Goal: Register for event/course

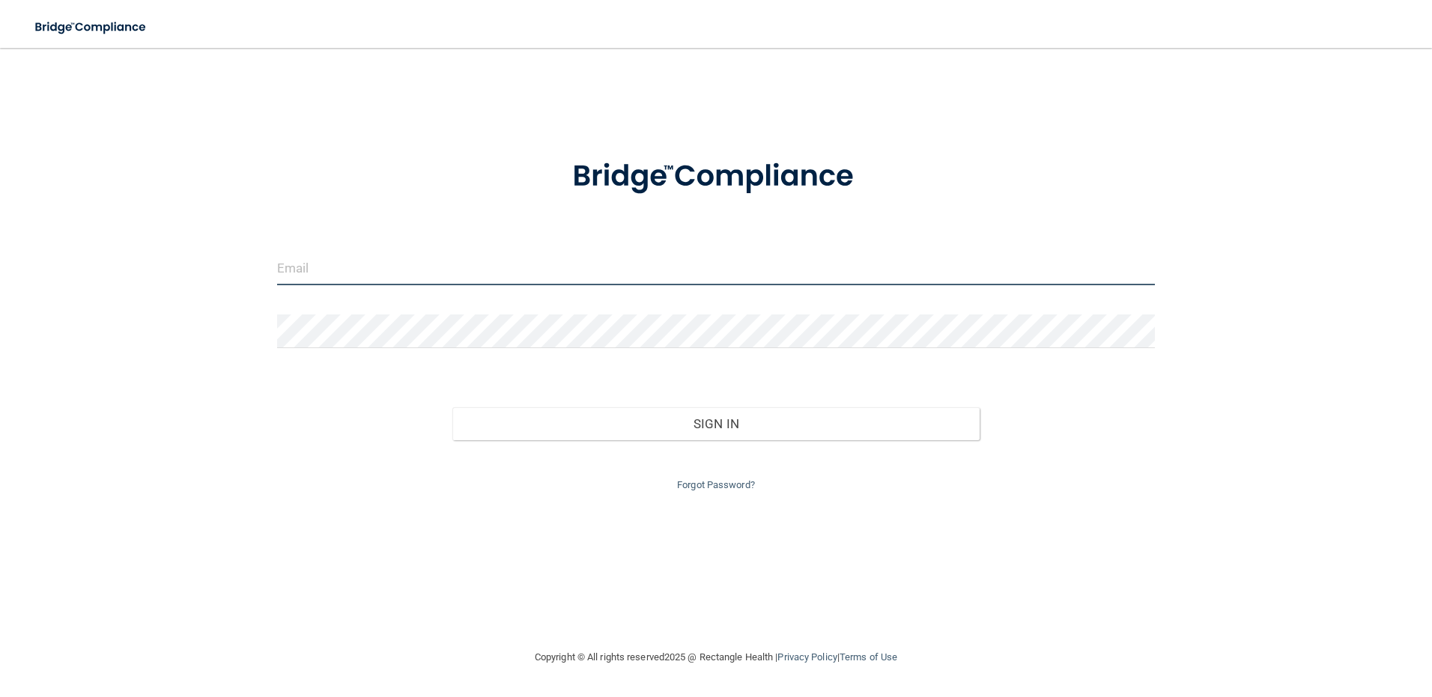
click at [516, 278] on input "email" at bounding box center [716, 269] width 879 height 34
type input "[EMAIL_ADDRESS][DOMAIN_NAME]"
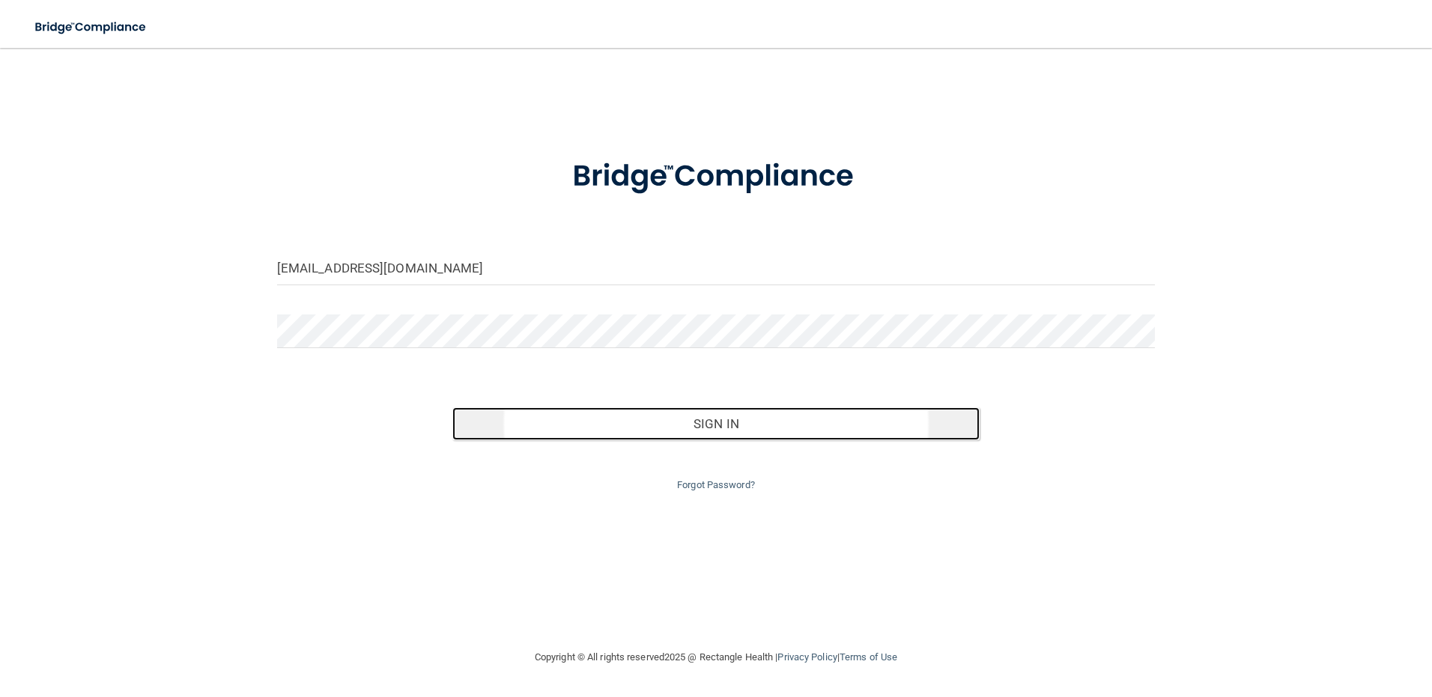
click at [746, 423] on button "Sign In" at bounding box center [715, 423] width 527 height 33
click at [749, 430] on button "Sign In" at bounding box center [715, 423] width 527 height 33
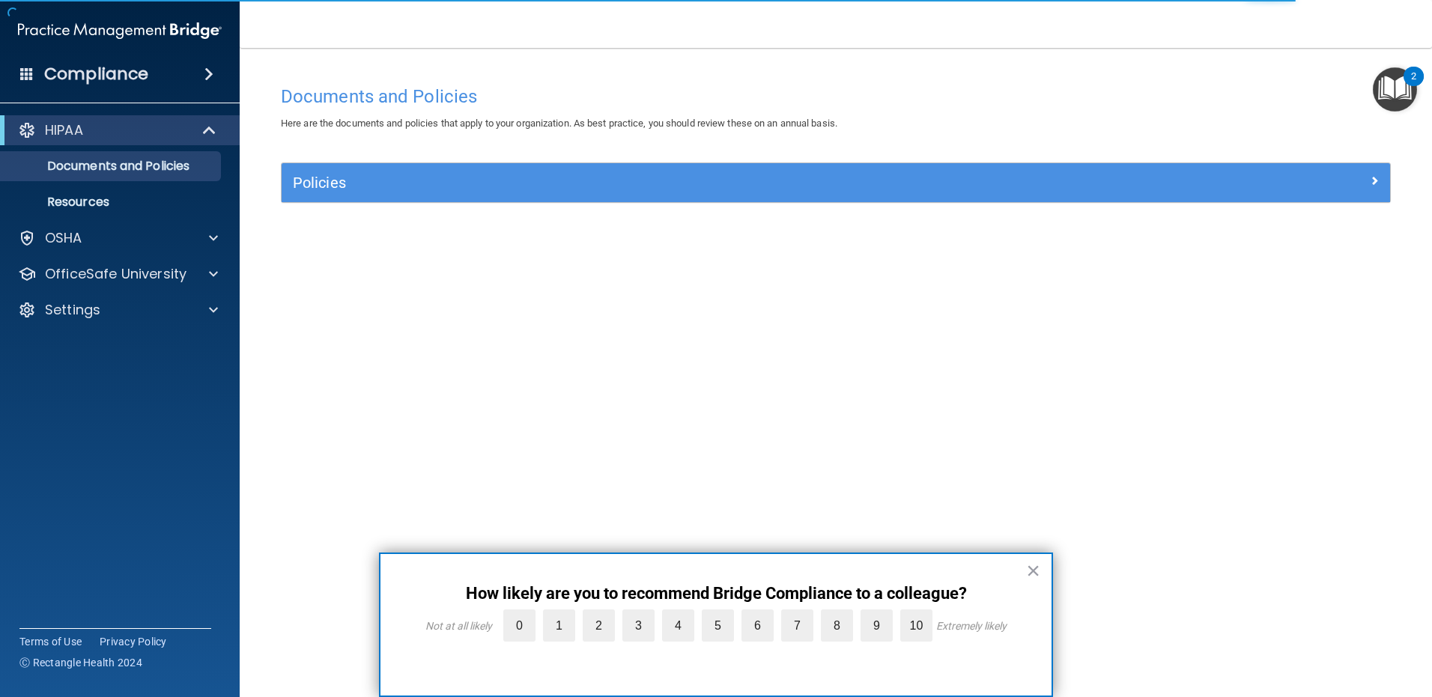
click at [599, 327] on div "Documents and Policies Here are the documents and policies that apply to your o…" at bounding box center [836, 363] width 1133 height 571
click at [169, 235] on div "OSHA" at bounding box center [100, 238] width 186 height 18
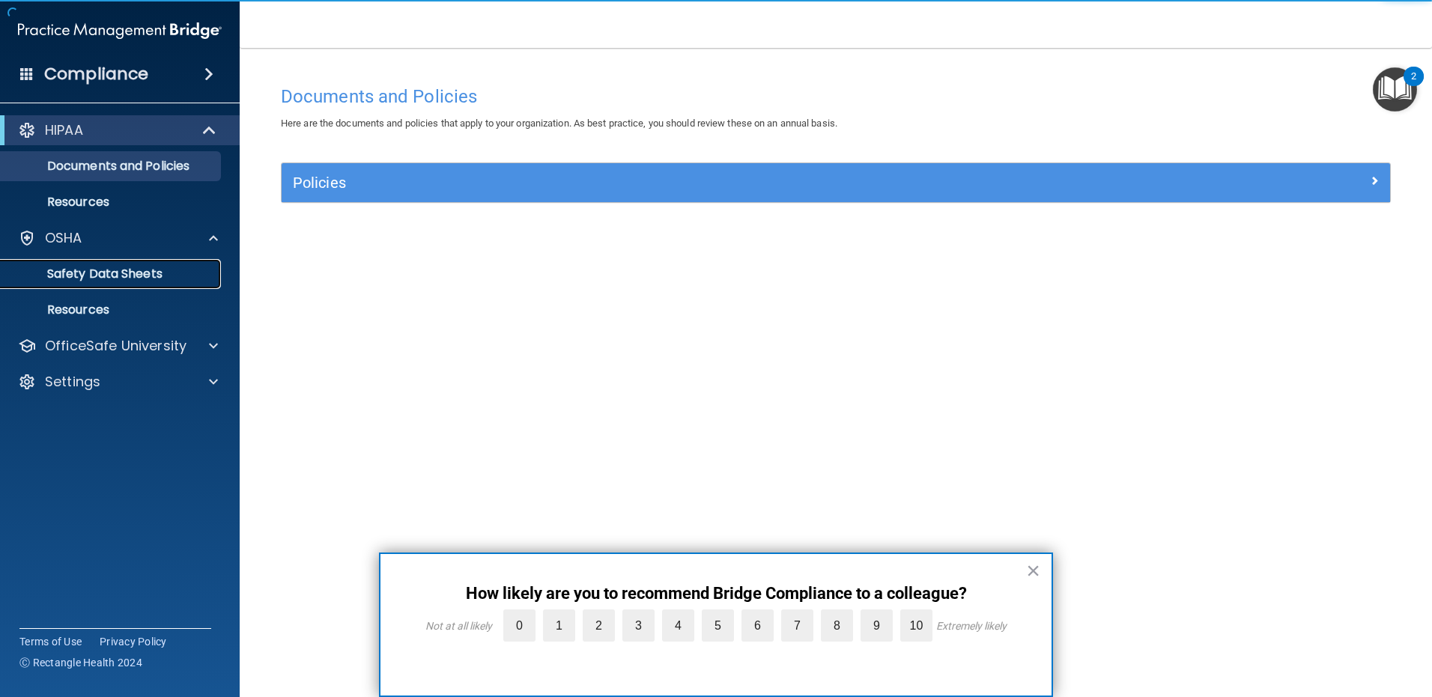
click at [149, 280] on p "Safety Data Sheets" at bounding box center [112, 274] width 204 height 15
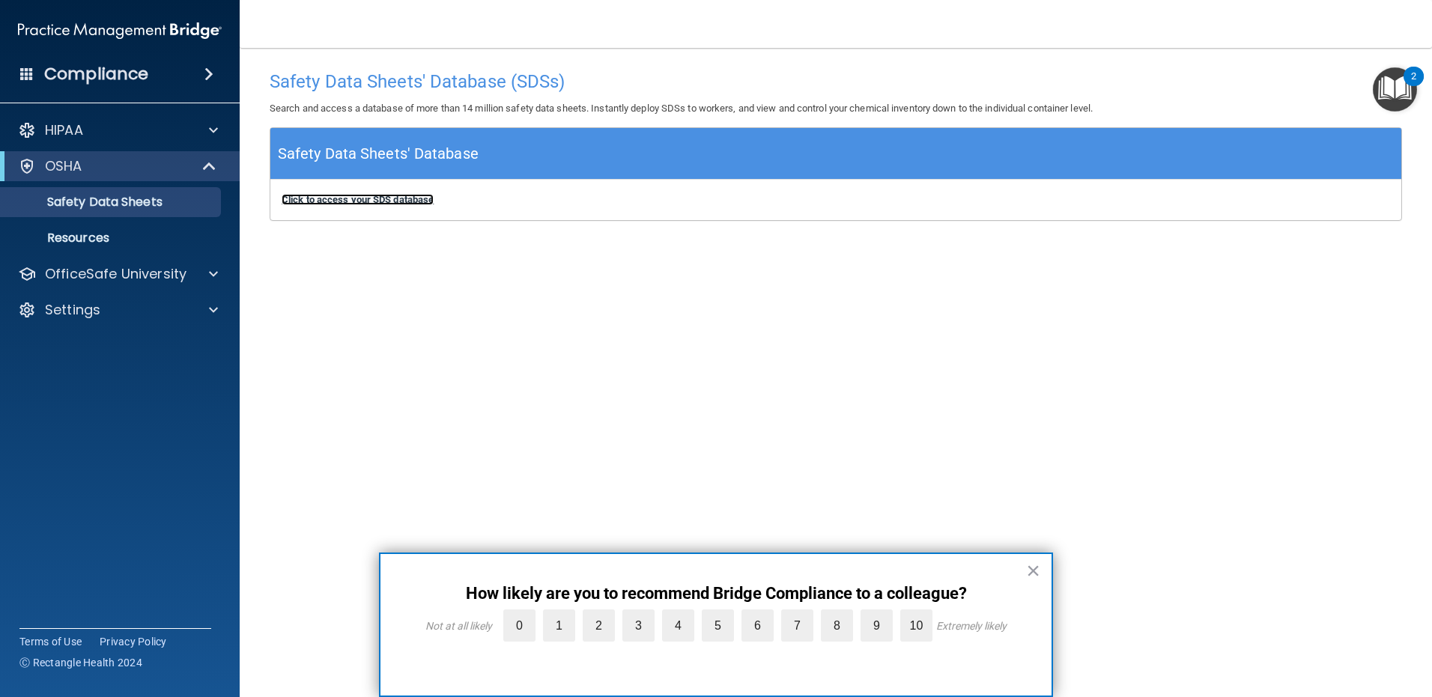
click at [366, 198] on b "Click to access your SDS database" at bounding box center [358, 199] width 152 height 11
click at [124, 243] on p "Resources" at bounding box center [112, 238] width 204 height 15
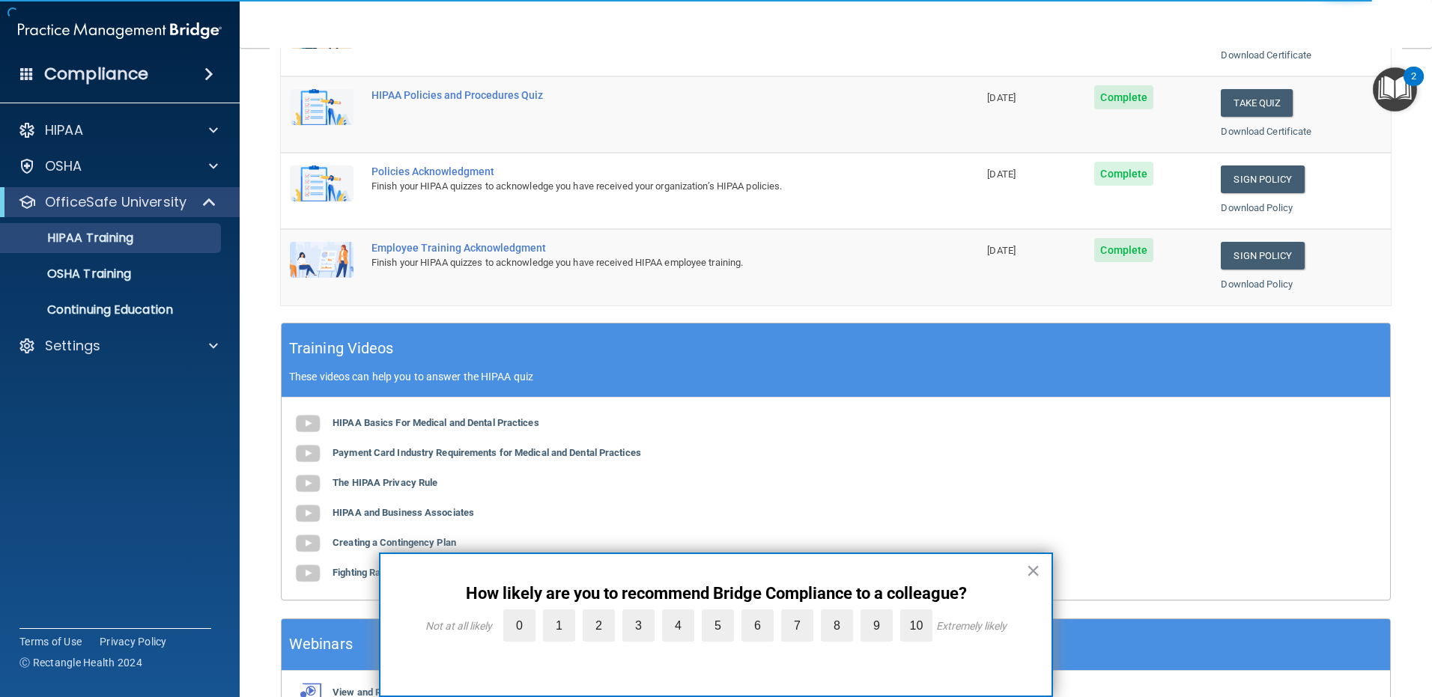
scroll to position [206, 0]
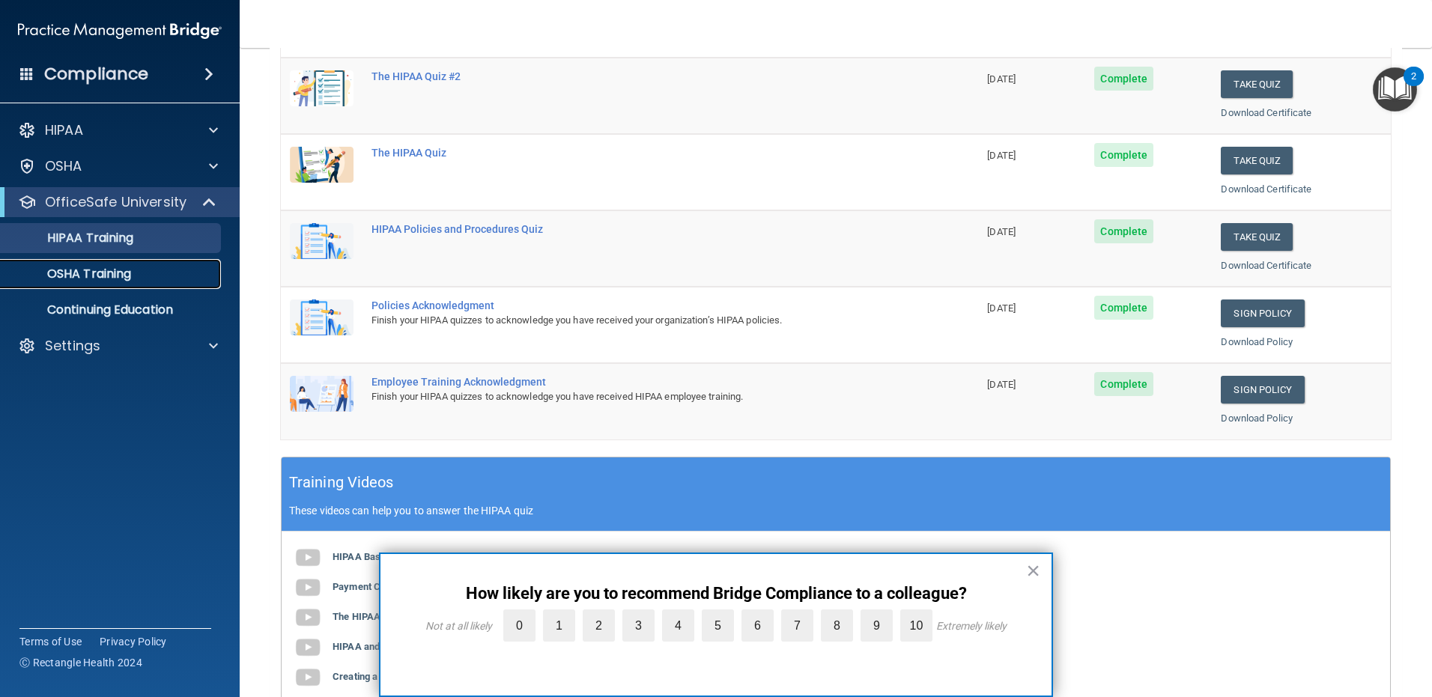
click at [145, 281] on div "OSHA Training" at bounding box center [112, 274] width 204 height 15
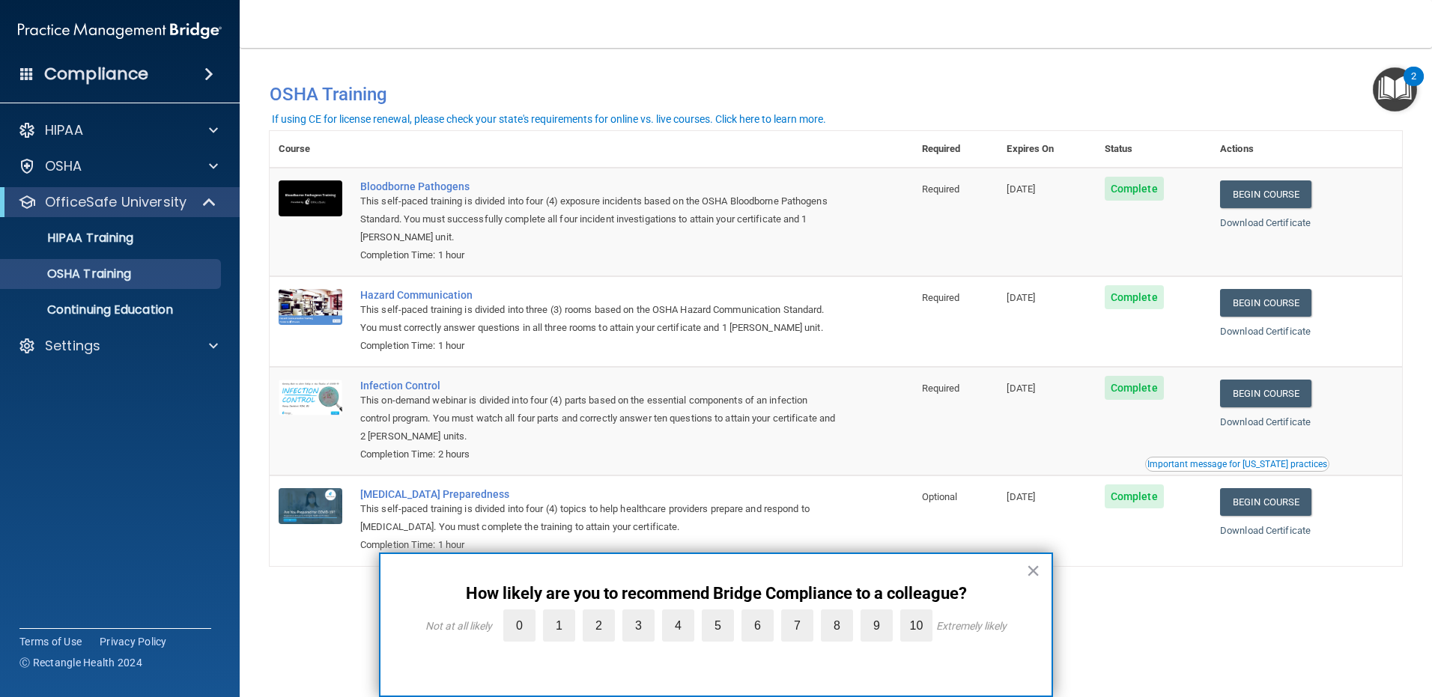
click at [1423, 318] on main "You have a course that has expired or is incomplete. Please complete the course…" at bounding box center [836, 372] width 1192 height 649
click at [1035, 574] on button "×" at bounding box center [1033, 571] width 14 height 24
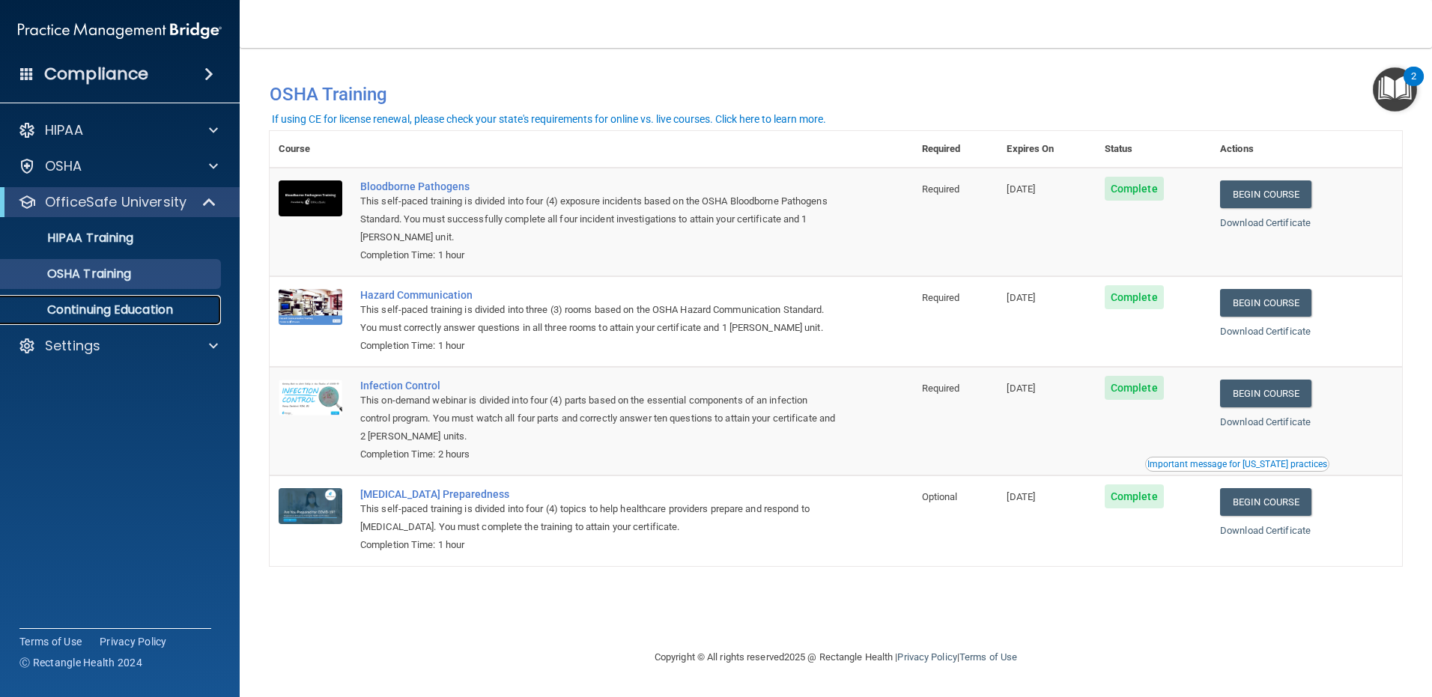
click at [144, 314] on p "Continuing Education" at bounding box center [112, 310] width 204 height 15
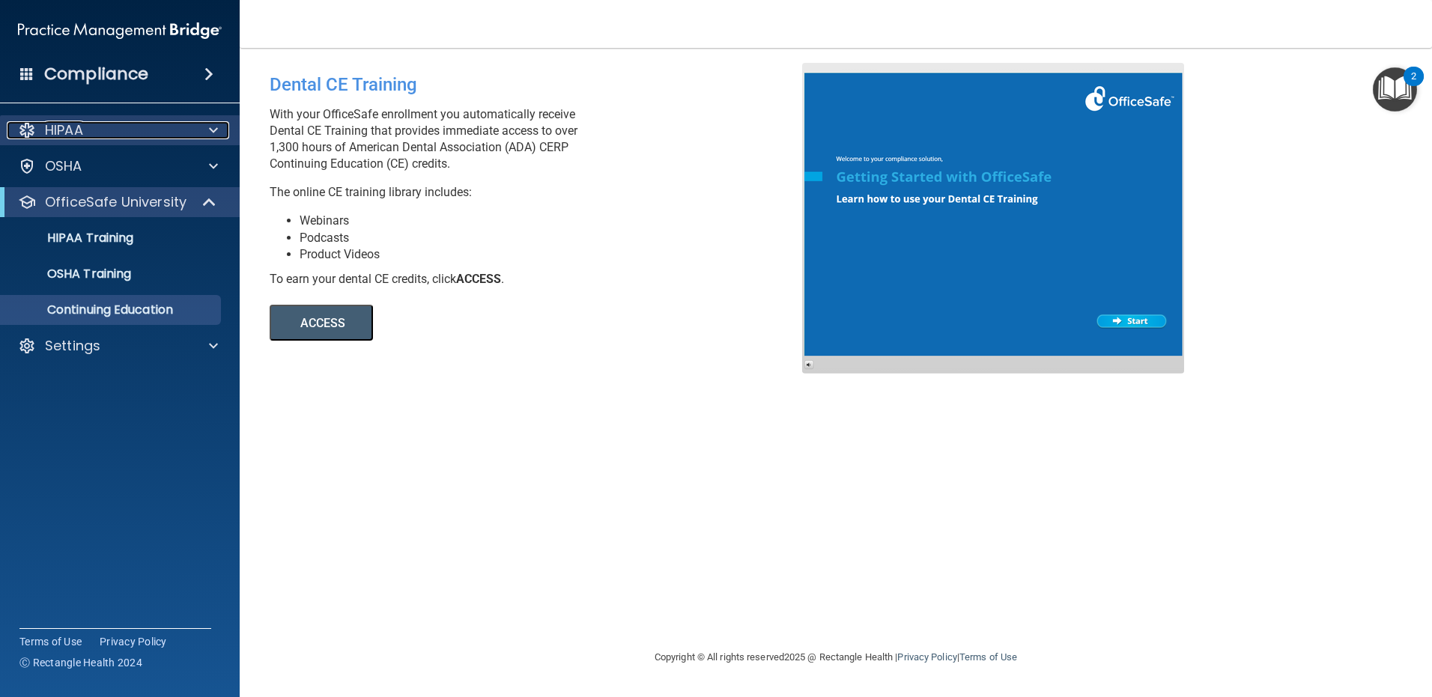
click at [178, 124] on div "HIPAA" at bounding box center [100, 130] width 186 height 18
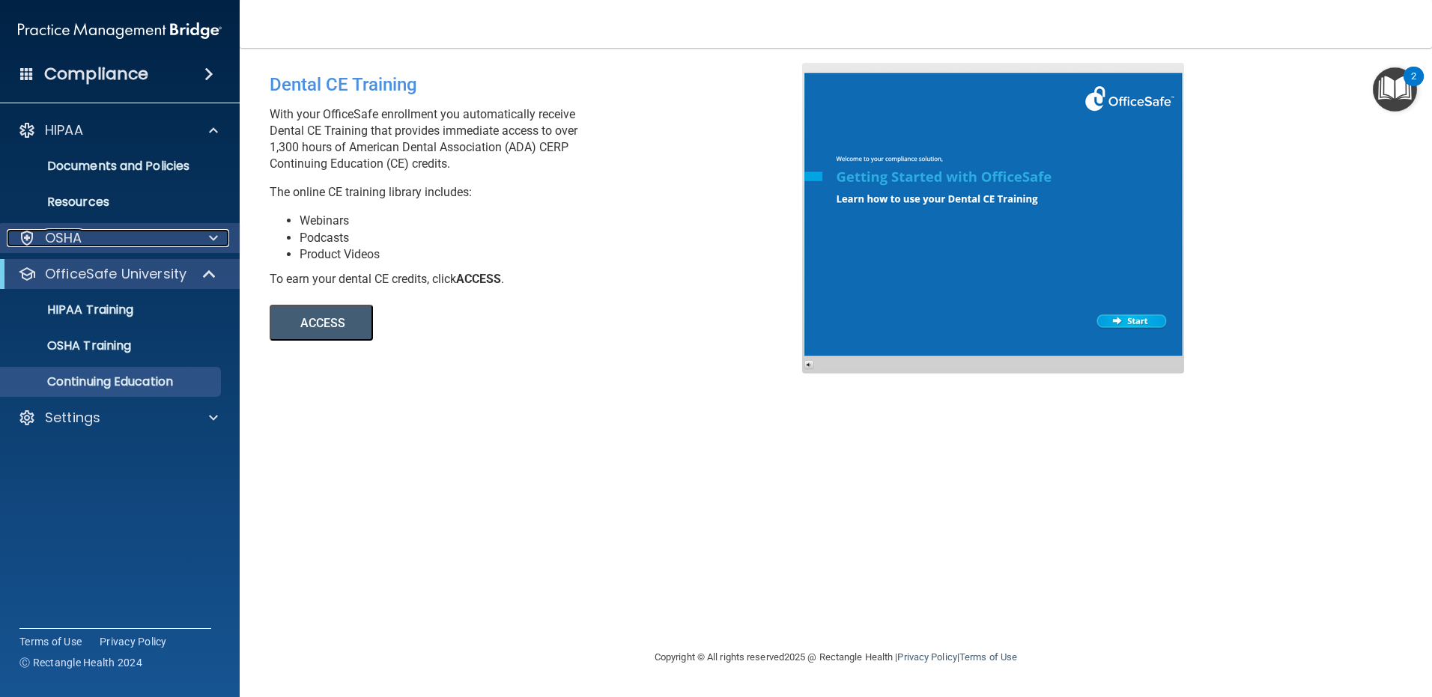
click at [203, 233] on div at bounding box center [210, 238] width 37 height 18
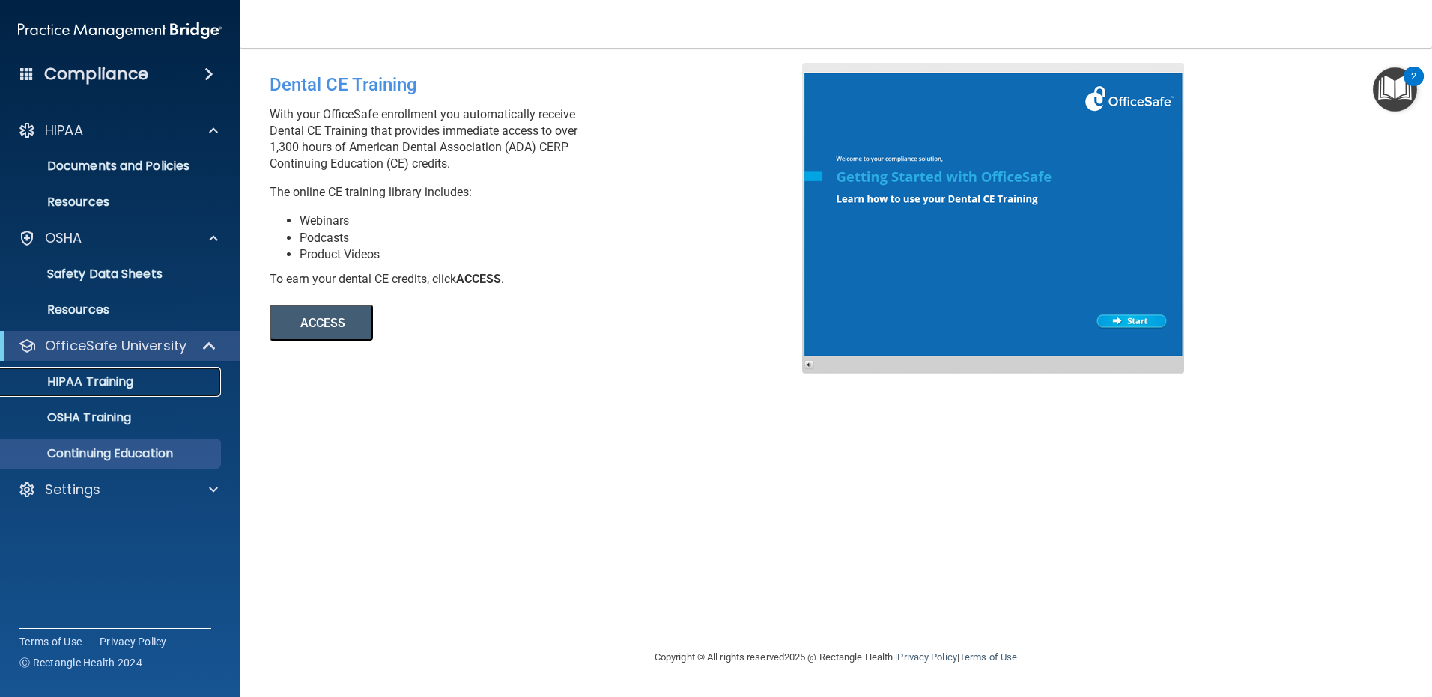
click at [121, 382] on p "HIPAA Training" at bounding box center [72, 382] width 124 height 15
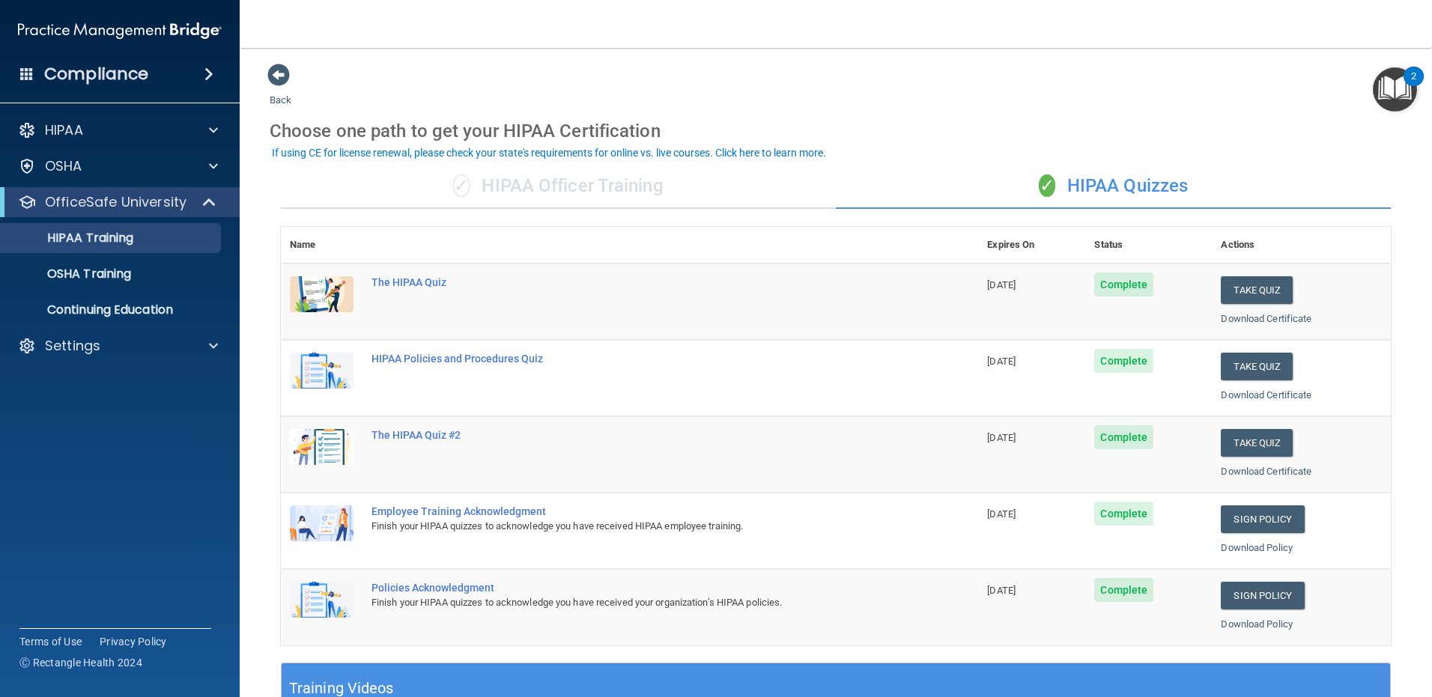
click at [664, 204] on div "✓ HIPAA Officer Training" at bounding box center [558, 186] width 555 height 45
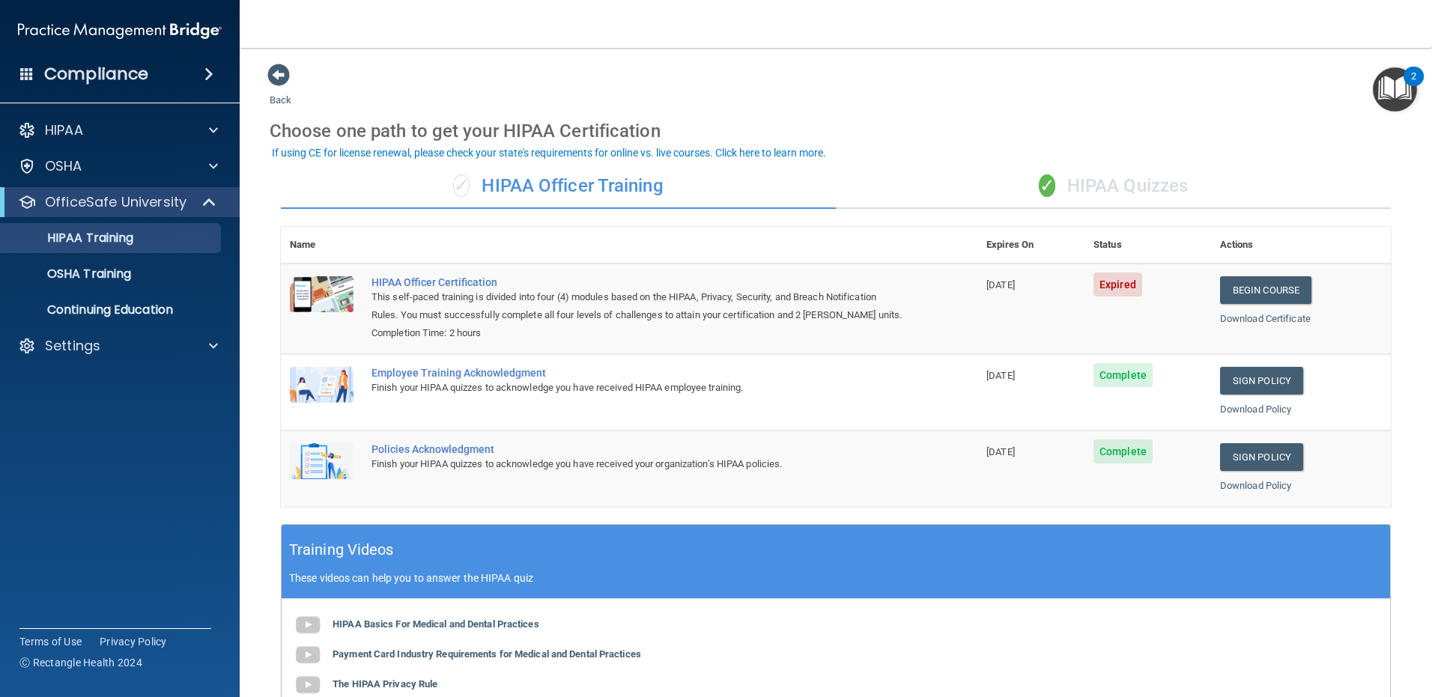
click at [1114, 189] on div "✓ HIPAA Quizzes" at bounding box center [1113, 186] width 555 height 45
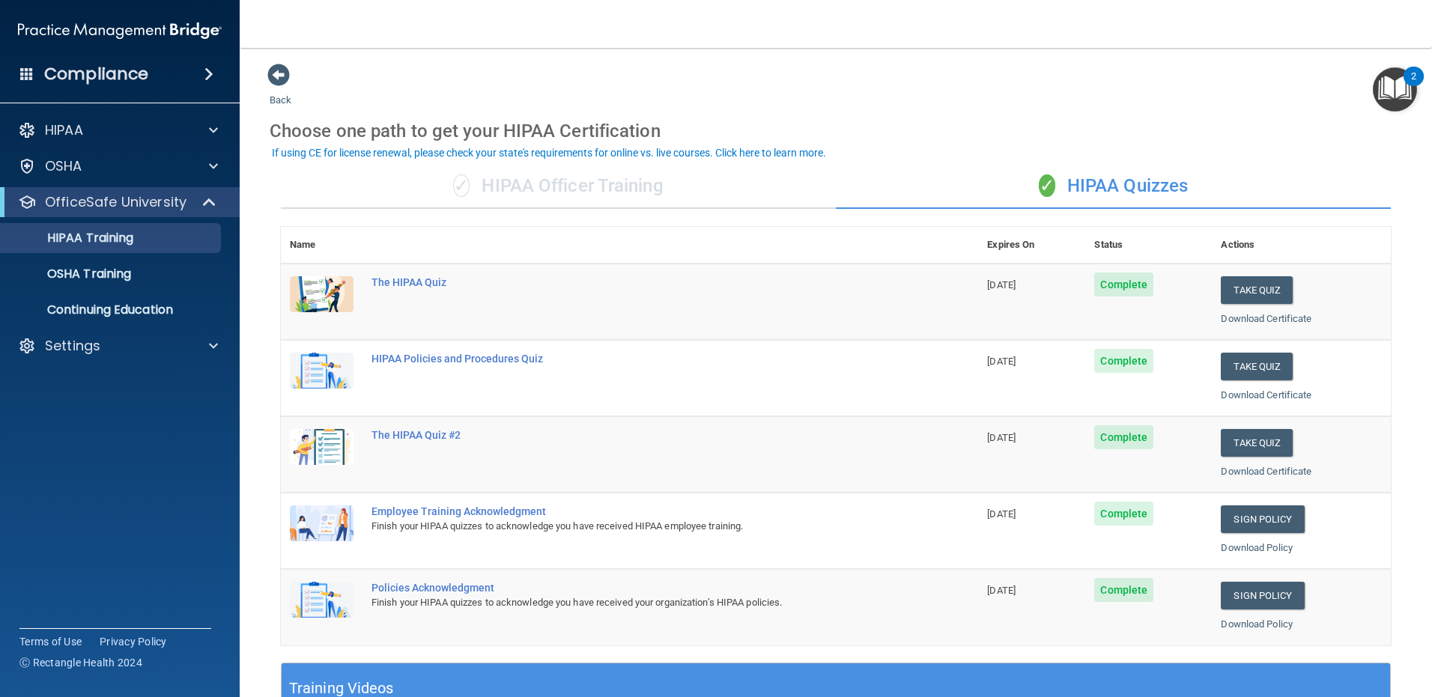
click at [574, 184] on div "✓ HIPAA Officer Training" at bounding box center [558, 186] width 555 height 45
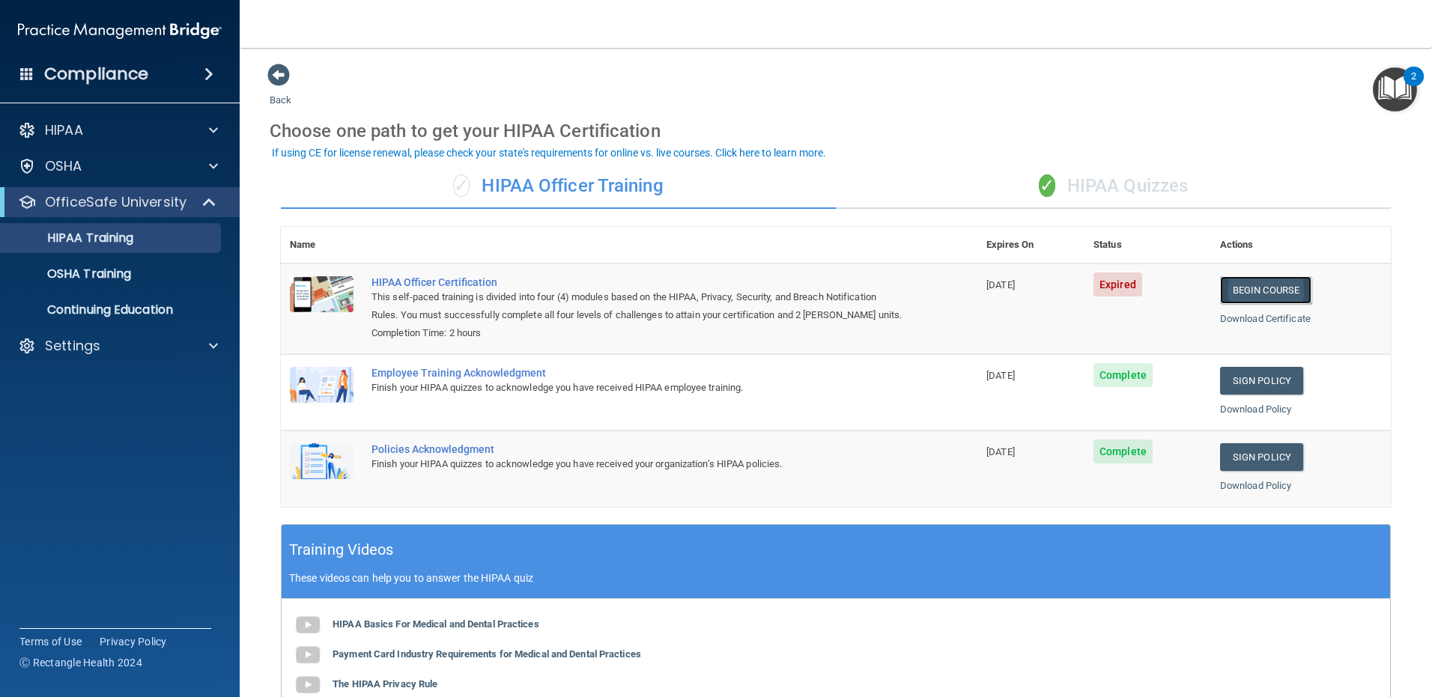
click at [1235, 297] on link "Begin Course" at bounding box center [1265, 290] width 91 height 28
